Goal: Task Accomplishment & Management: Use online tool/utility

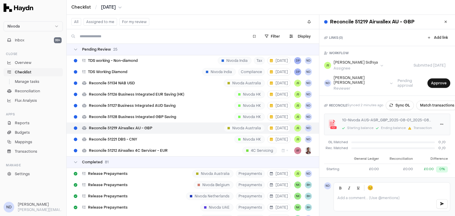
scroll to position [3437, 0]
click at [122, 82] on span "Reconcile 51134 NAB USD" at bounding box center [112, 82] width 46 height 5
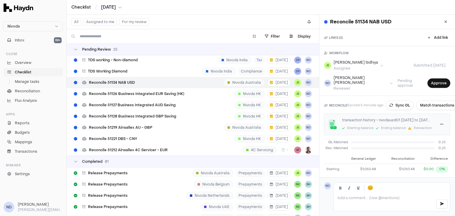
scroll to position [43, 0]
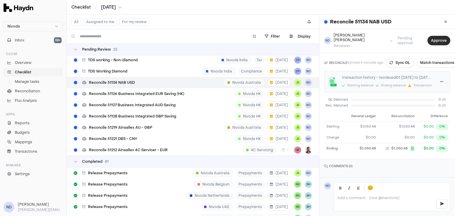
click at [430, 39] on button "Approve" at bounding box center [439, 40] width 23 height 9
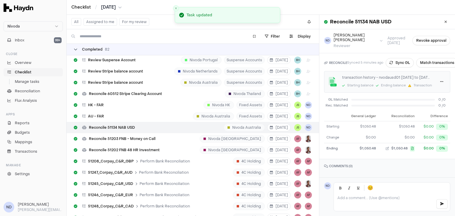
click at [74, 50] on icon at bounding box center [76, 50] width 4 height 4
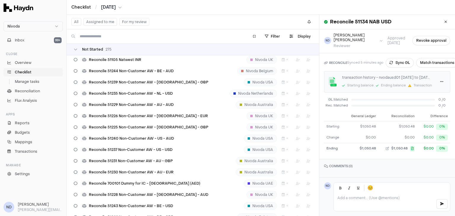
click at [78, 52] on div "Not Started 275" at bounding box center [193, 50] width 253 height 12
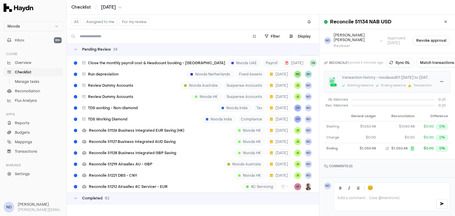
scroll to position [296, 0]
click at [121, 83] on div "Review Dummy Accounts" at bounding box center [103, 85] width 64 height 11
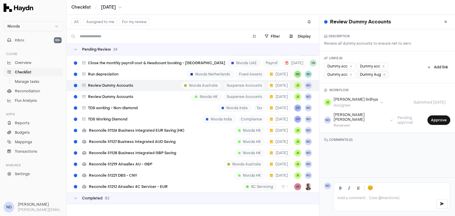
click at [371, 76] on div "Dummy Aug" at bounding box center [373, 74] width 32 height 7
click at [429, 116] on button "Approve" at bounding box center [439, 120] width 23 height 9
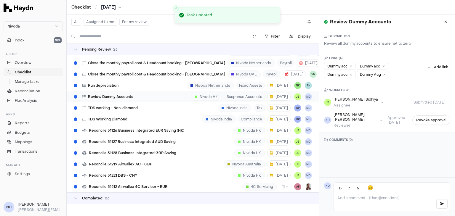
scroll to position [285, 0]
click at [120, 95] on span "Review Dummy Accounts" at bounding box center [110, 97] width 45 height 5
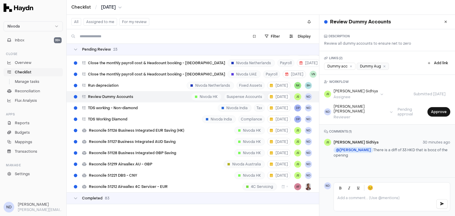
click at [368, 67] on div "Dummy Aug" at bounding box center [373, 66] width 32 height 7
click at [437, 109] on button "Approve" at bounding box center [439, 111] width 23 height 9
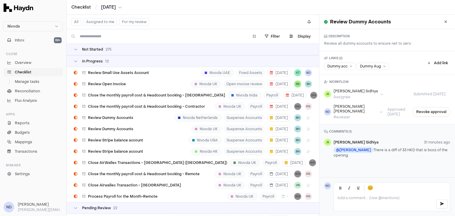
click at [73, 63] on div "In Progress 12" at bounding box center [193, 61] width 253 height 12
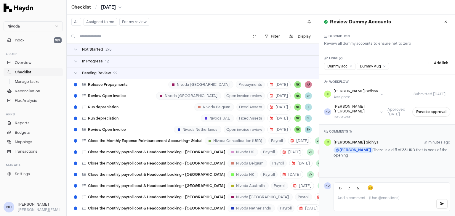
click at [133, 24] on button "For my review" at bounding box center [134, 22] width 30 height 8
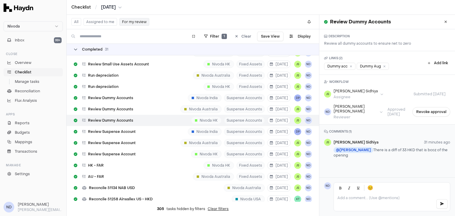
click at [77, 52] on div "Completed 31" at bounding box center [91, 49] width 35 height 5
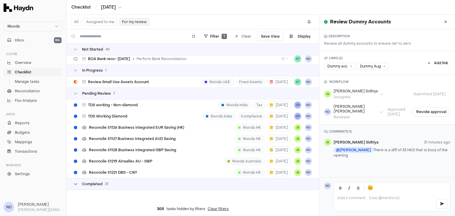
scroll to position [543, 0]
click at [121, 127] on span "Reconcile 51126 Business Integrated EUR Saving (HK)" at bounding box center [136, 127] width 95 height 5
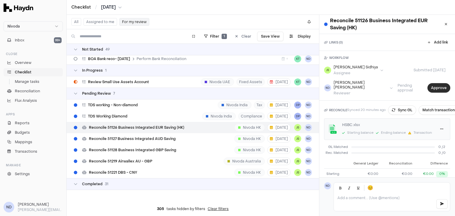
click at [434, 85] on button "Approve" at bounding box center [439, 87] width 23 height 9
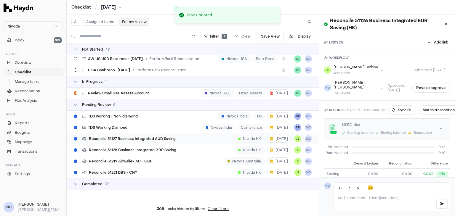
scroll to position [531, 0]
click at [137, 138] on span "Reconcile 51127 Business Integrated AUD Saving" at bounding box center [132, 139] width 87 height 5
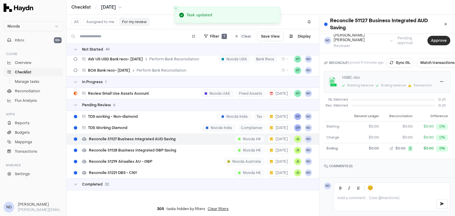
click at [429, 36] on button "Approve" at bounding box center [439, 40] width 23 height 9
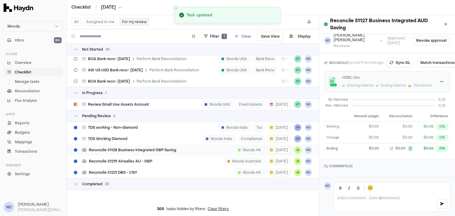
click at [139, 150] on span "Reconcile 51128 Business Integrated GBP Saving" at bounding box center [132, 150] width 87 height 5
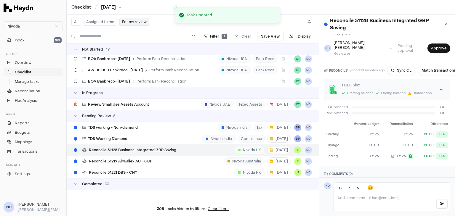
scroll to position [47, 0]
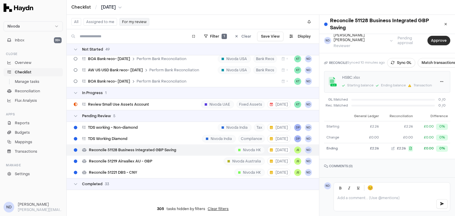
click at [437, 39] on button "Approve" at bounding box center [439, 40] width 23 height 9
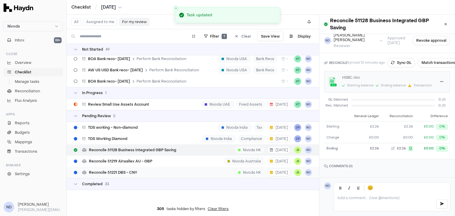
scroll to position [509, 0]
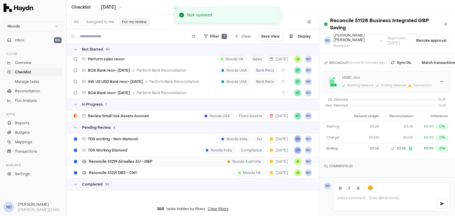
click at [140, 163] on span "Reconcile 51219 Airwallex AU - GBP" at bounding box center [120, 161] width 63 height 5
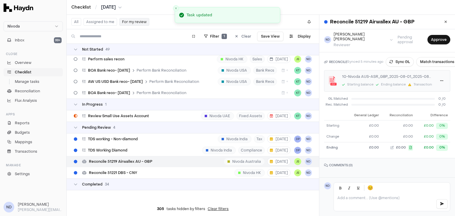
scroll to position [43, 0]
click at [437, 38] on button "Approve" at bounding box center [439, 40] width 23 height 9
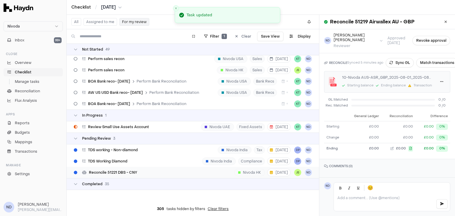
scroll to position [498, 0]
click at [138, 172] on div "Reconcile 51221 DBS - CNY" at bounding box center [105, 172] width 68 height 11
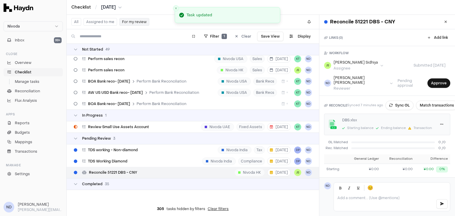
scroll to position [43, 0]
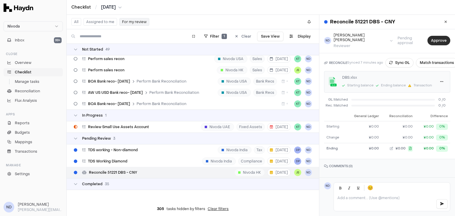
click at [436, 37] on button "Approve" at bounding box center [439, 40] width 23 height 9
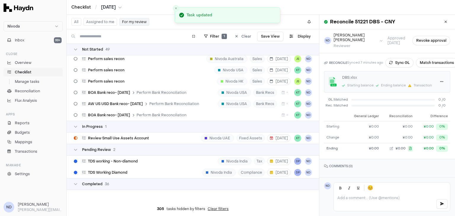
scroll to position [486, 0]
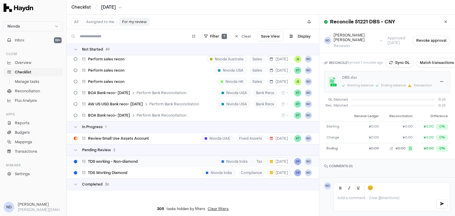
click at [135, 163] on span "TDS working - Non-diamond" at bounding box center [113, 161] width 50 height 5
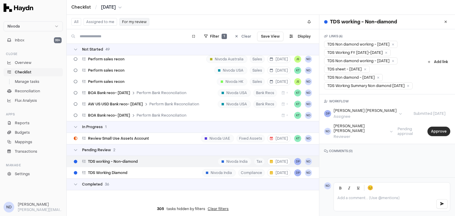
click at [432, 128] on button "Approve" at bounding box center [439, 131] width 23 height 9
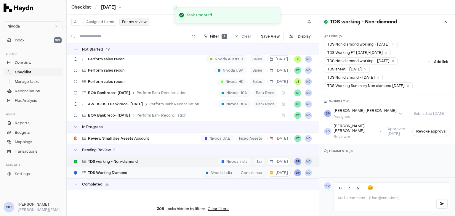
scroll to position [475, 0]
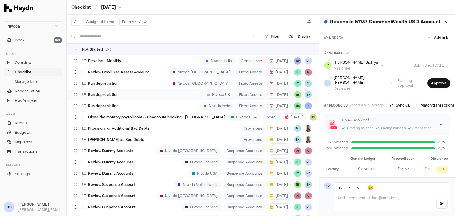
scroll to position [3201, 0]
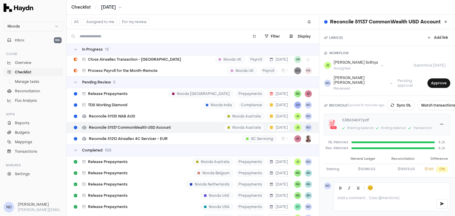
click at [78, 53] on div "In Progress 12" at bounding box center [193, 50] width 253 height 12
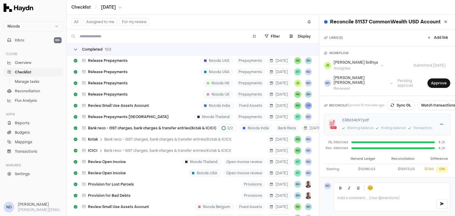
click at [76, 49] on icon at bounding box center [76, 50] width 4 height 4
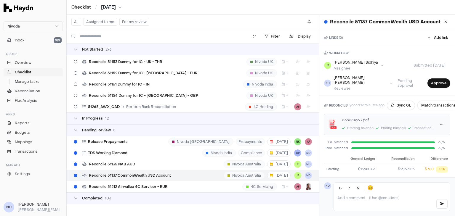
scroll to position [3017, 0]
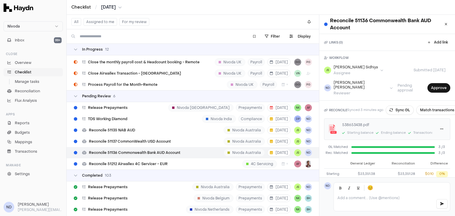
scroll to position [3201, 0]
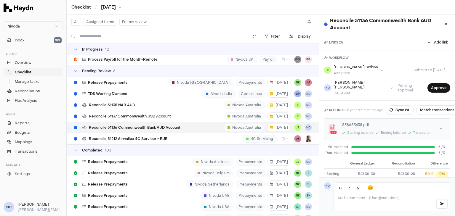
click at [76, 49] on icon at bounding box center [76, 50] width 4 height 4
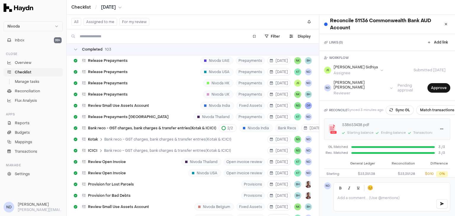
click at [76, 49] on icon at bounding box center [76, 50] width 4 height 4
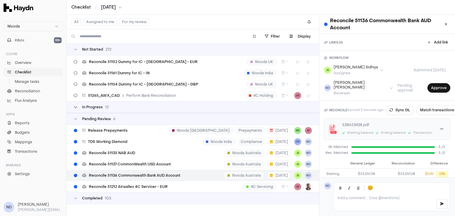
scroll to position [3017, 0]
click at [74, 49] on icon at bounding box center [76, 50] width 4 height 4
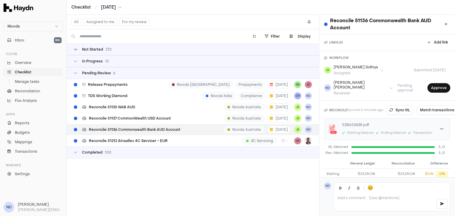
scroll to position [0, 0]
click at [119, 108] on span "Reconcile 51135 NAB AUD" at bounding box center [112, 107] width 46 height 5
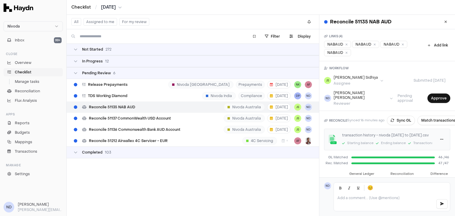
scroll to position [57, 0]
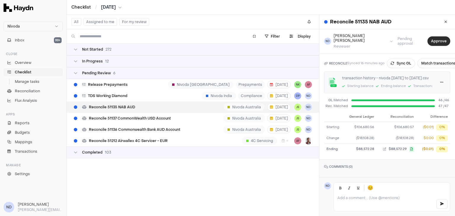
click at [432, 42] on button "Approve" at bounding box center [439, 40] width 23 height 9
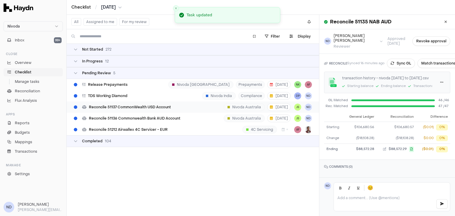
click at [197, 107] on div "Reconcile 51137 CommonWealth USD Account Nivoda Australia 8 Sep JS ND" at bounding box center [193, 107] width 253 height 11
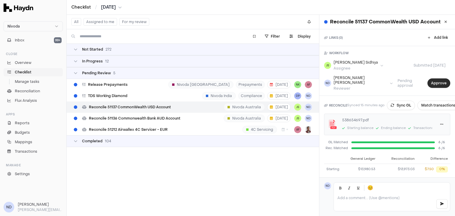
click at [439, 85] on button "Approve" at bounding box center [439, 83] width 23 height 9
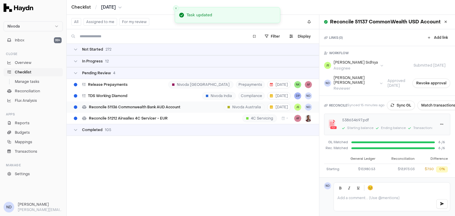
click at [155, 105] on div "Reconcile 51136 Commonwealth Bank AUD Account" at bounding box center [126, 107] width 111 height 11
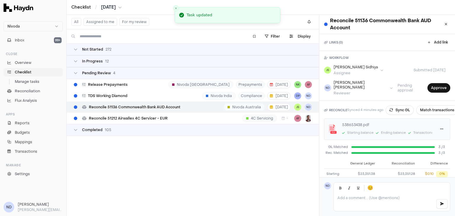
scroll to position [47, 0]
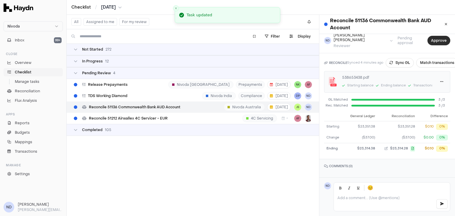
click at [434, 37] on button "Approve" at bounding box center [439, 40] width 23 height 9
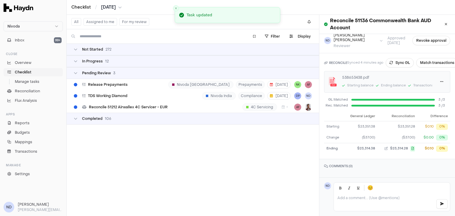
click at [76, 70] on div "Pending Review 3" at bounding box center [193, 73] width 253 height 12
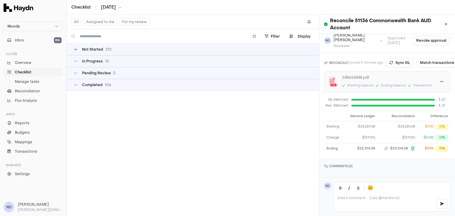
click at [82, 48] on div "Not Started 272" at bounding box center [93, 49] width 38 height 5
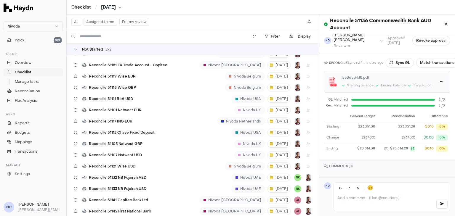
scroll to position [333, 0]
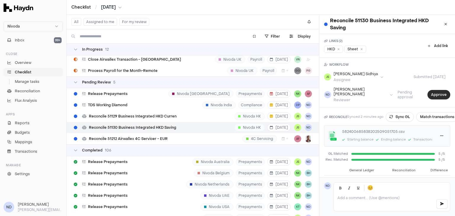
click at [428, 90] on button "Approve" at bounding box center [439, 94] width 23 height 9
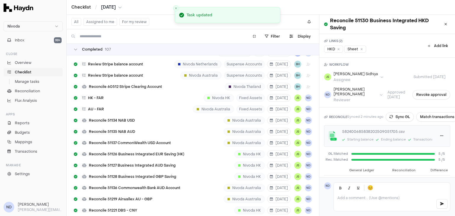
scroll to position [3895, 0]
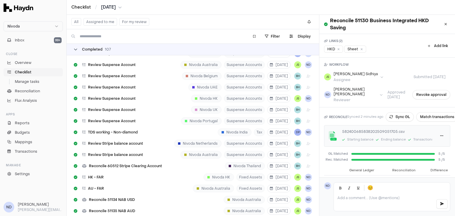
click at [77, 50] on icon at bounding box center [76, 50] width 4 height 4
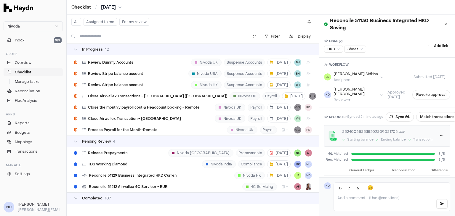
scroll to position [3107, 0]
click at [126, 177] on span "Reconcile 51129 Business Integrated HKD Curren" at bounding box center [133, 176] width 88 height 5
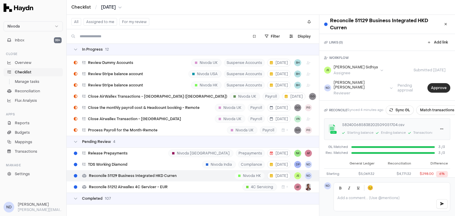
click at [431, 84] on button "Approve" at bounding box center [439, 87] width 23 height 9
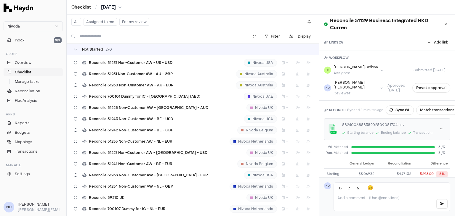
scroll to position [2722, 0]
